Goal: Transaction & Acquisition: Purchase product/service

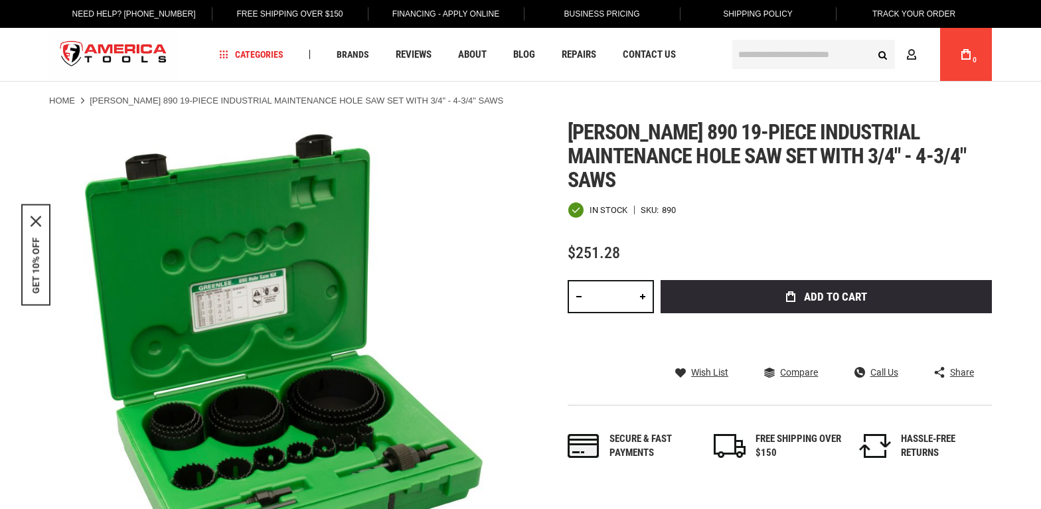
click at [743, 56] on input "text" at bounding box center [814, 54] width 163 height 29
paste input "*****"
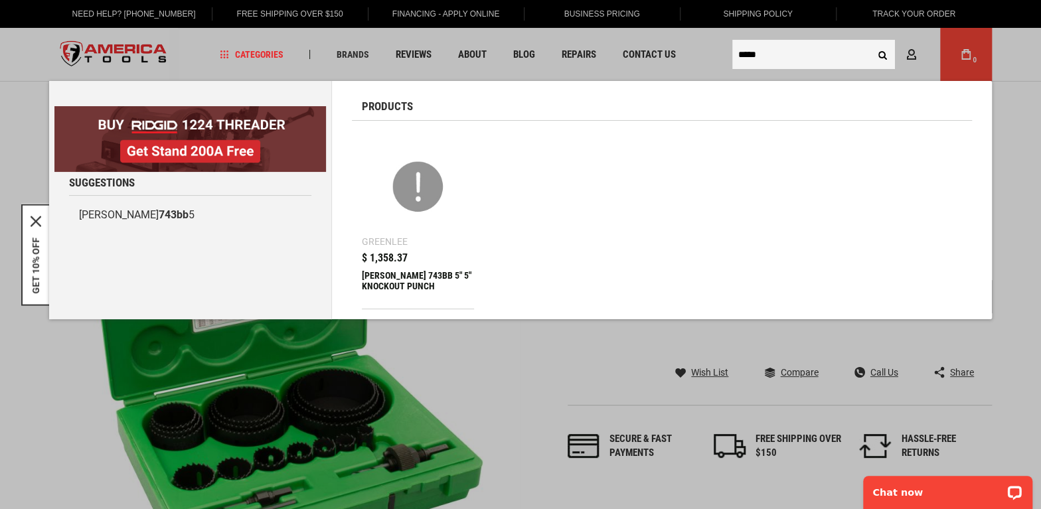
type input "*****"
click at [402, 185] on img at bounding box center [418, 186] width 99 height 99
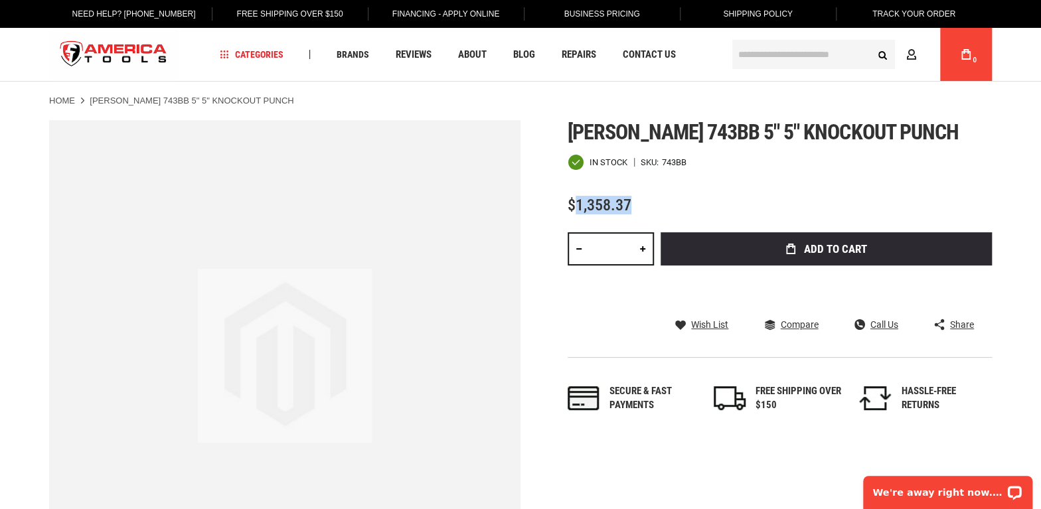
drag, startPoint x: 646, startPoint y: 204, endPoint x: 579, endPoint y: 210, distance: 67.3
click at [579, 210] on div "$1,358.37" at bounding box center [780, 205] width 424 height 17
copy span "1,358.37"
click at [707, 157] on div "In stock SKU 743BB" at bounding box center [780, 162] width 424 height 17
drag, startPoint x: 704, startPoint y: 159, endPoint x: 664, endPoint y: 165, distance: 40.4
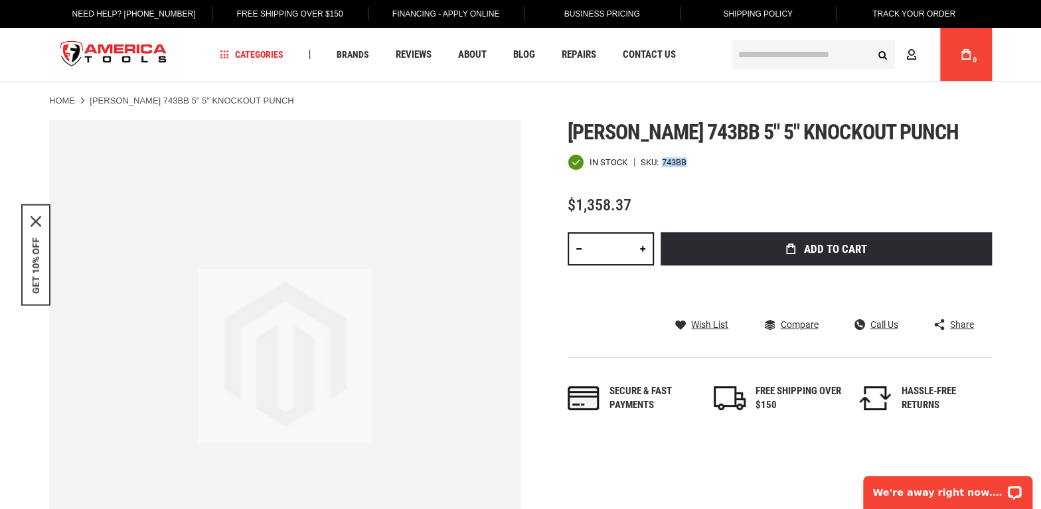
click at [664, 165] on div "In stock SKU 743BB" at bounding box center [780, 162] width 424 height 17
copy div "743BB"
